Goal: Transaction & Acquisition: Purchase product/service

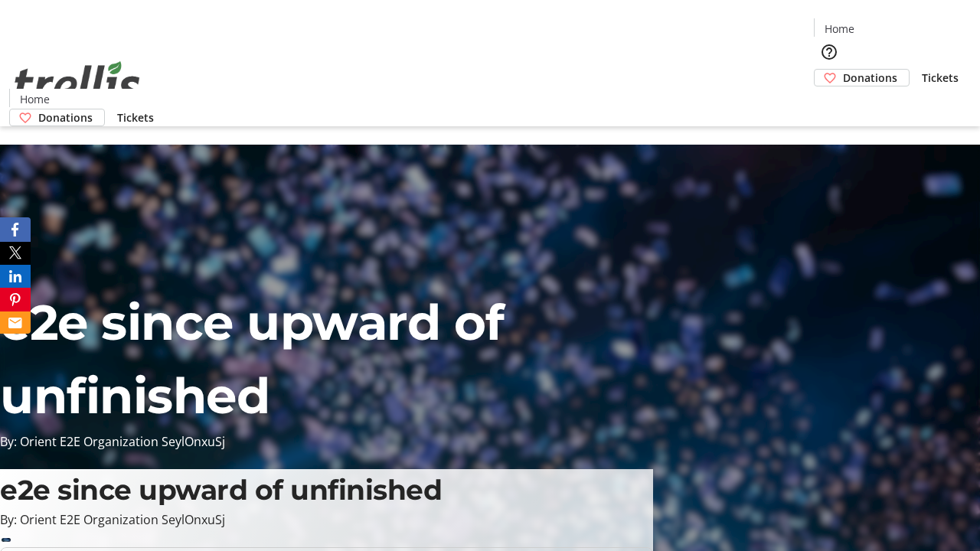
click at [922, 70] on span "Tickets" at bounding box center [940, 78] width 37 height 16
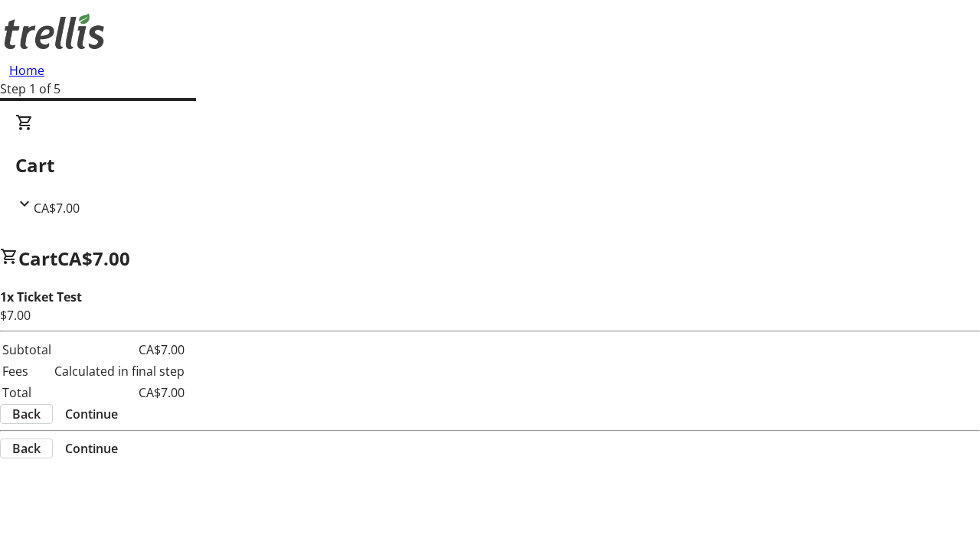
click at [118, 405] on span "Continue" at bounding box center [91, 414] width 53 height 18
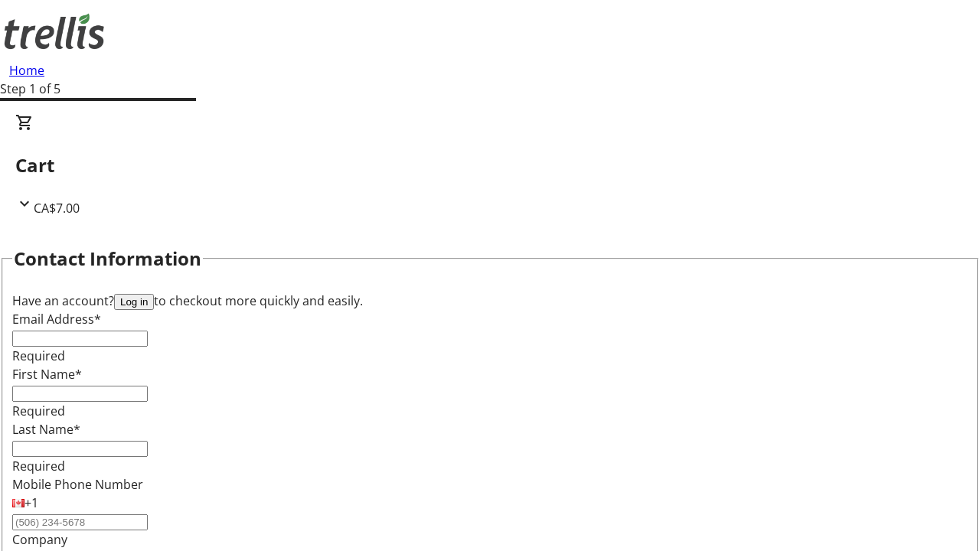
click at [154, 294] on button "Log in" at bounding box center [134, 302] width 40 height 16
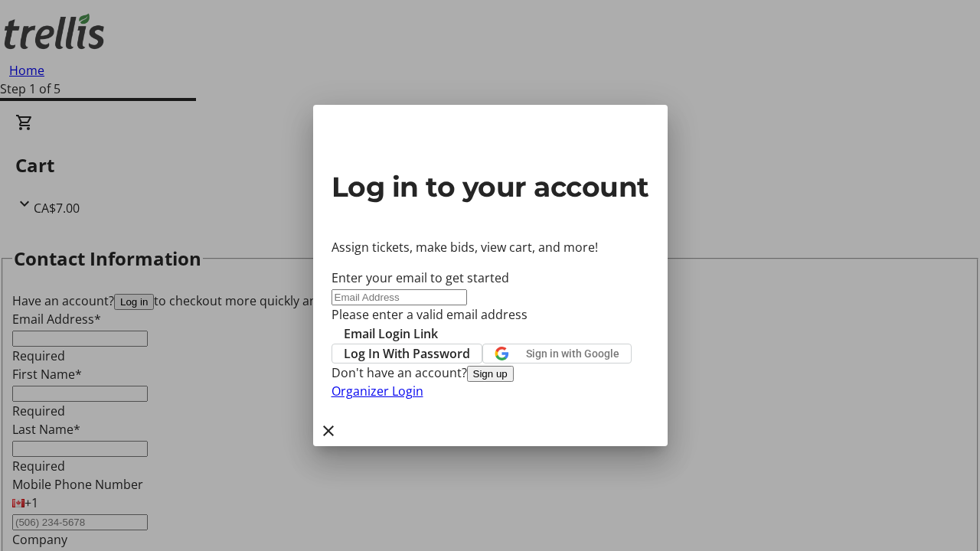
click at [470, 345] on span "Log In With Password" at bounding box center [407, 354] width 126 height 18
